Goal: Task Accomplishment & Management: Complete application form

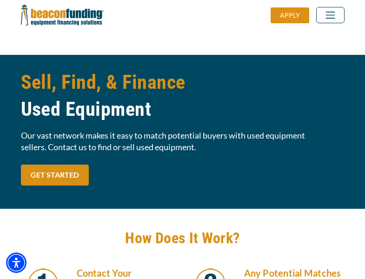
scroll to position [789, 0]
